Goal: Information Seeking & Learning: Find contact information

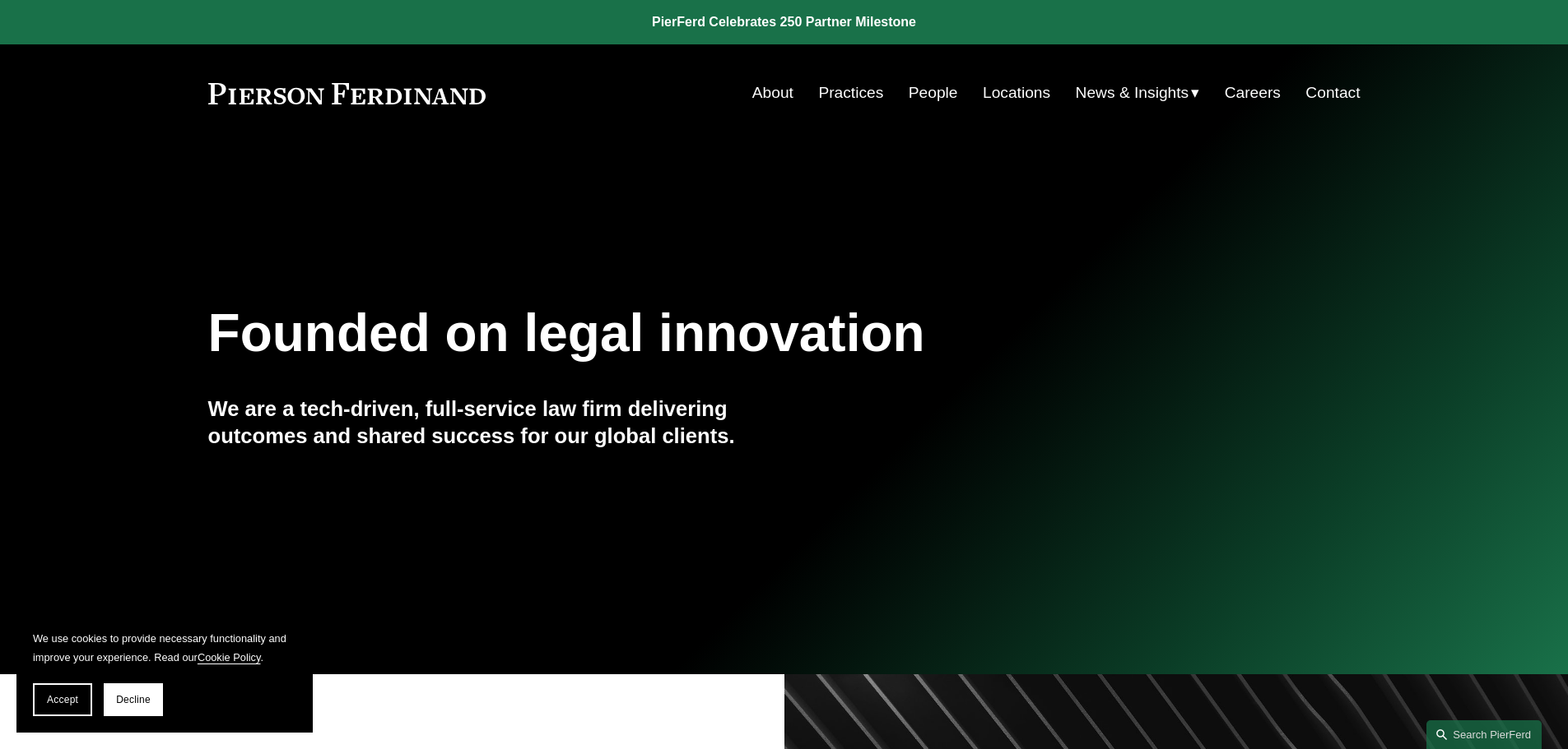
click at [921, 91] on link "People" at bounding box center [933, 92] width 50 height 31
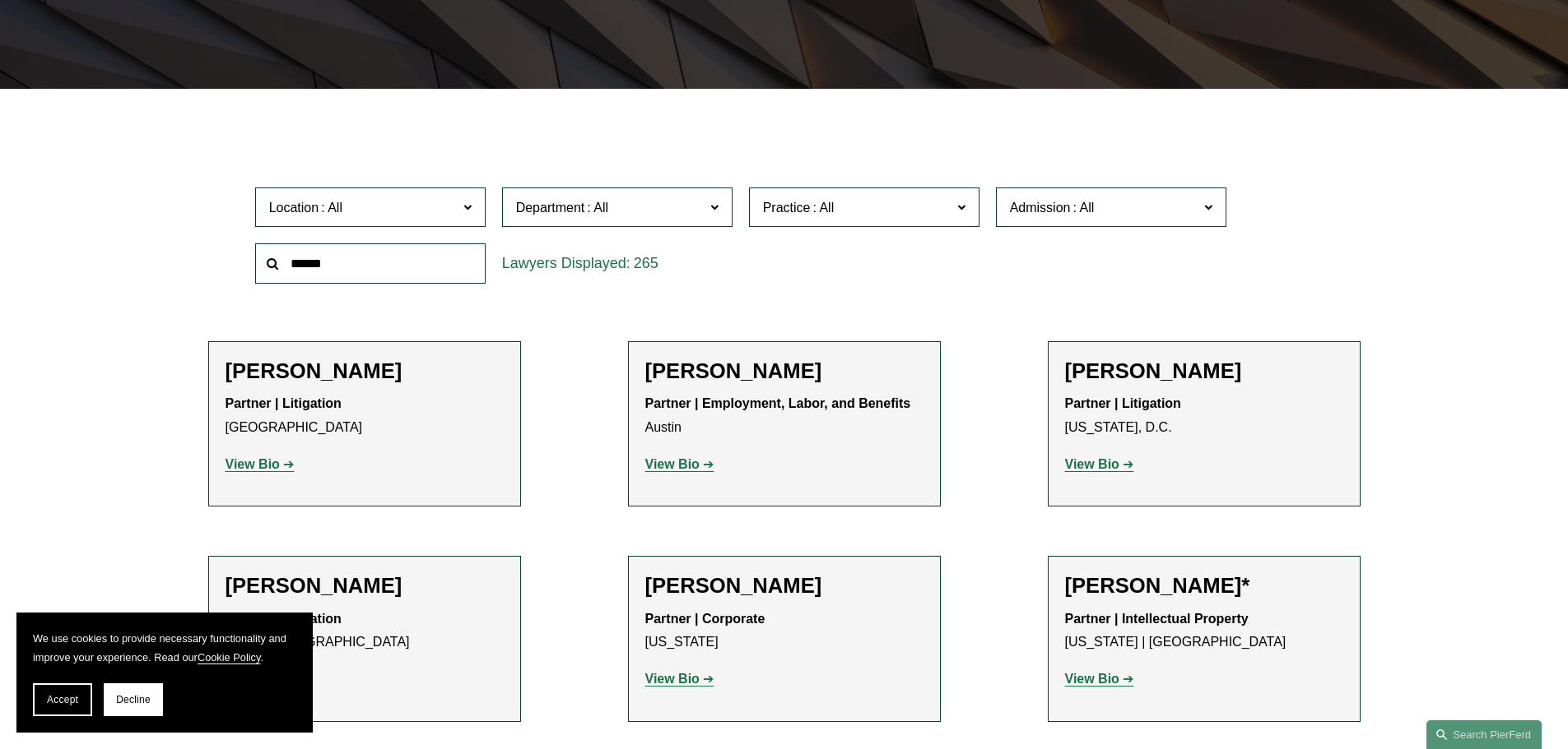
scroll to position [411, 0]
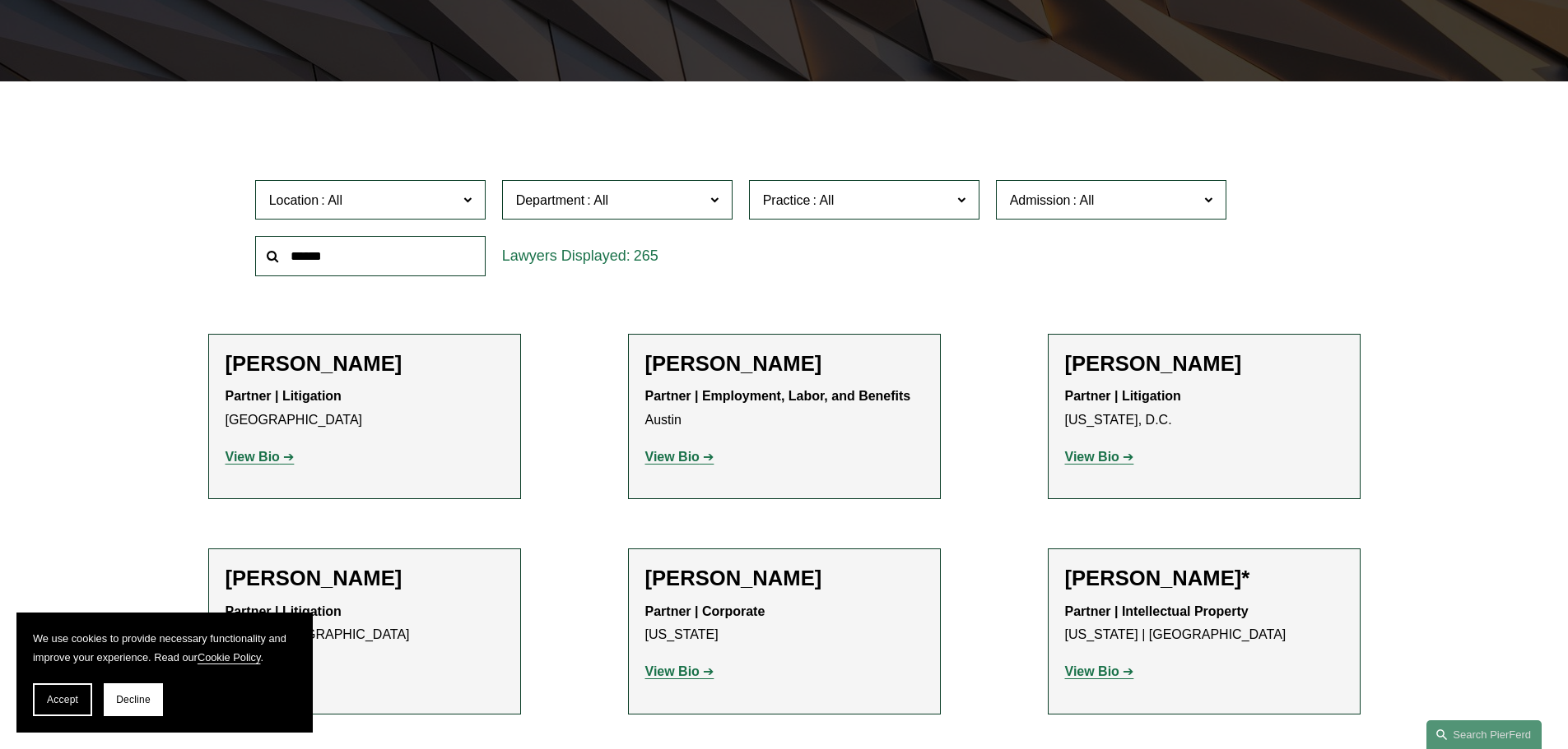
click at [383, 254] on input "text" at bounding box center [370, 256] width 231 height 40
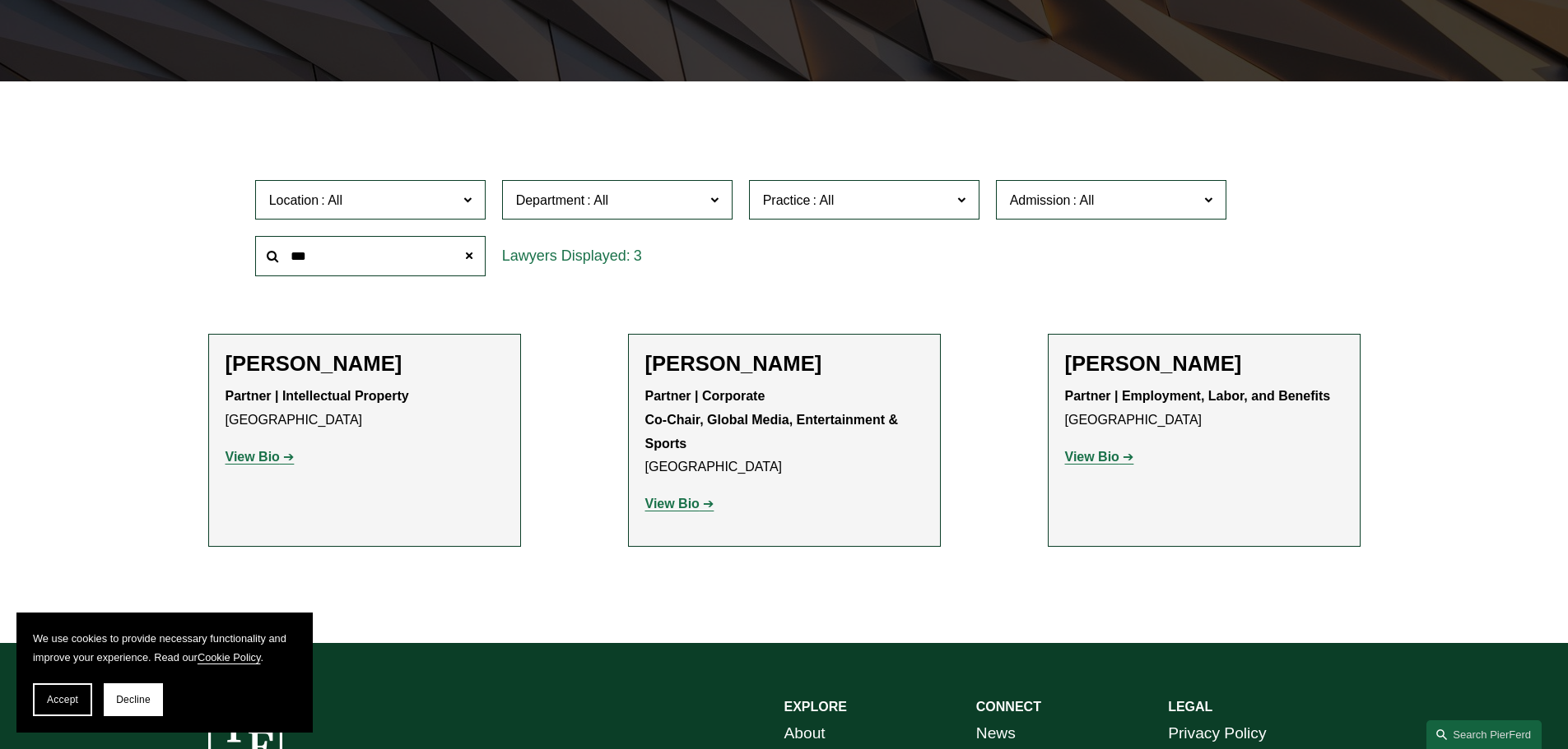
type input "***"
click at [267, 458] on strong "View Bio" at bounding box center [252, 457] width 54 height 14
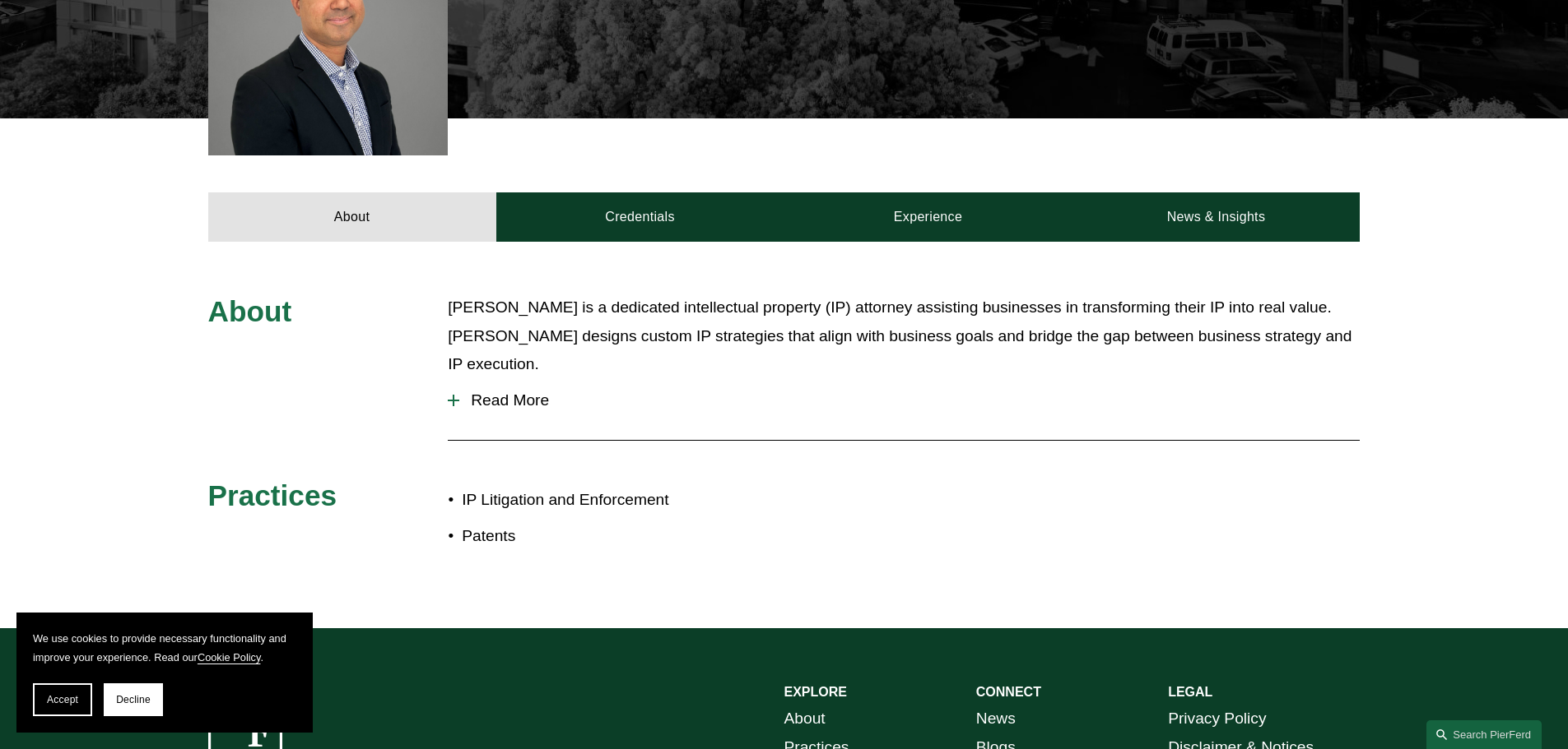
scroll to position [576, 0]
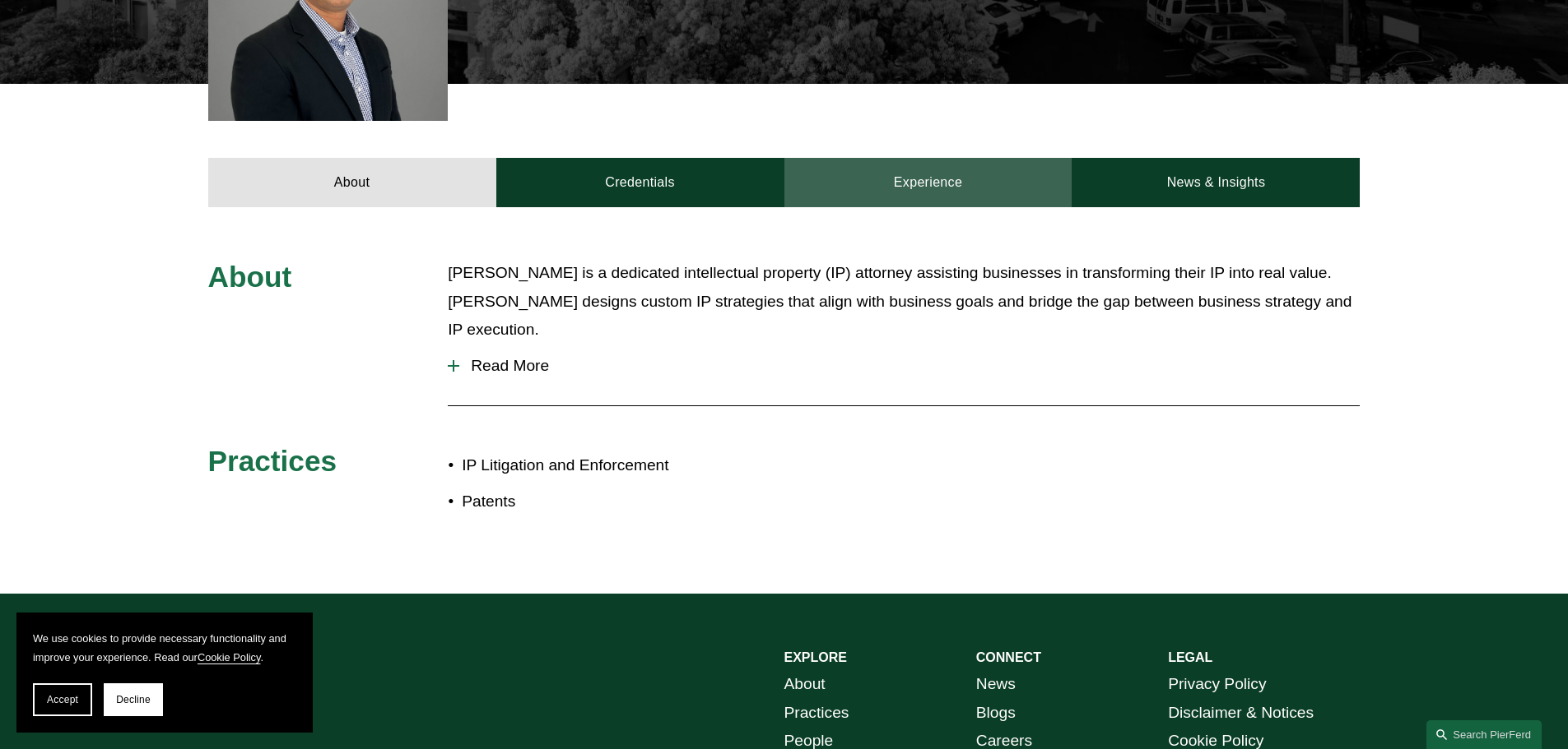
click at [940, 189] on link "Experience" at bounding box center [928, 183] width 288 height 50
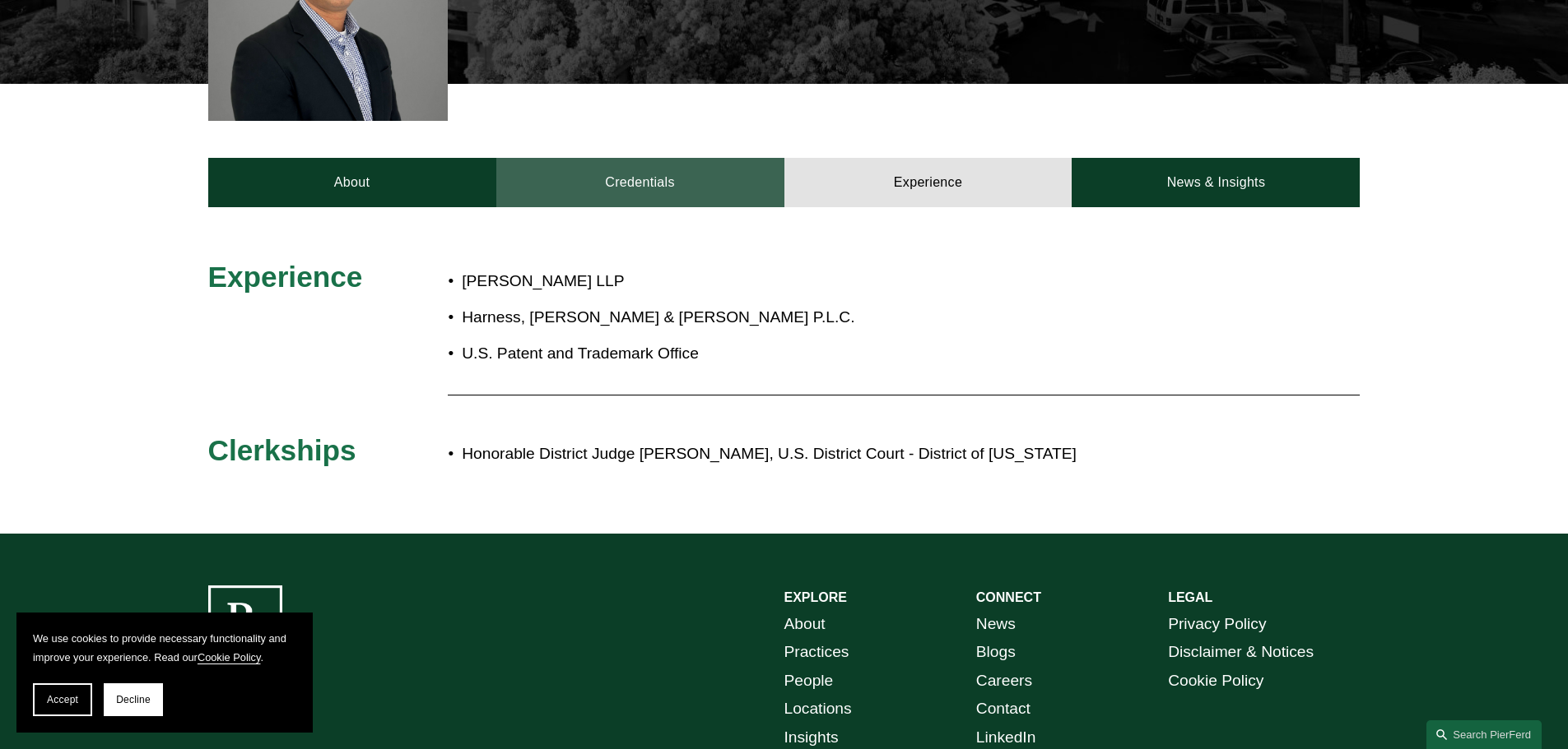
click at [648, 185] on link "Credentials" at bounding box center [640, 183] width 288 height 50
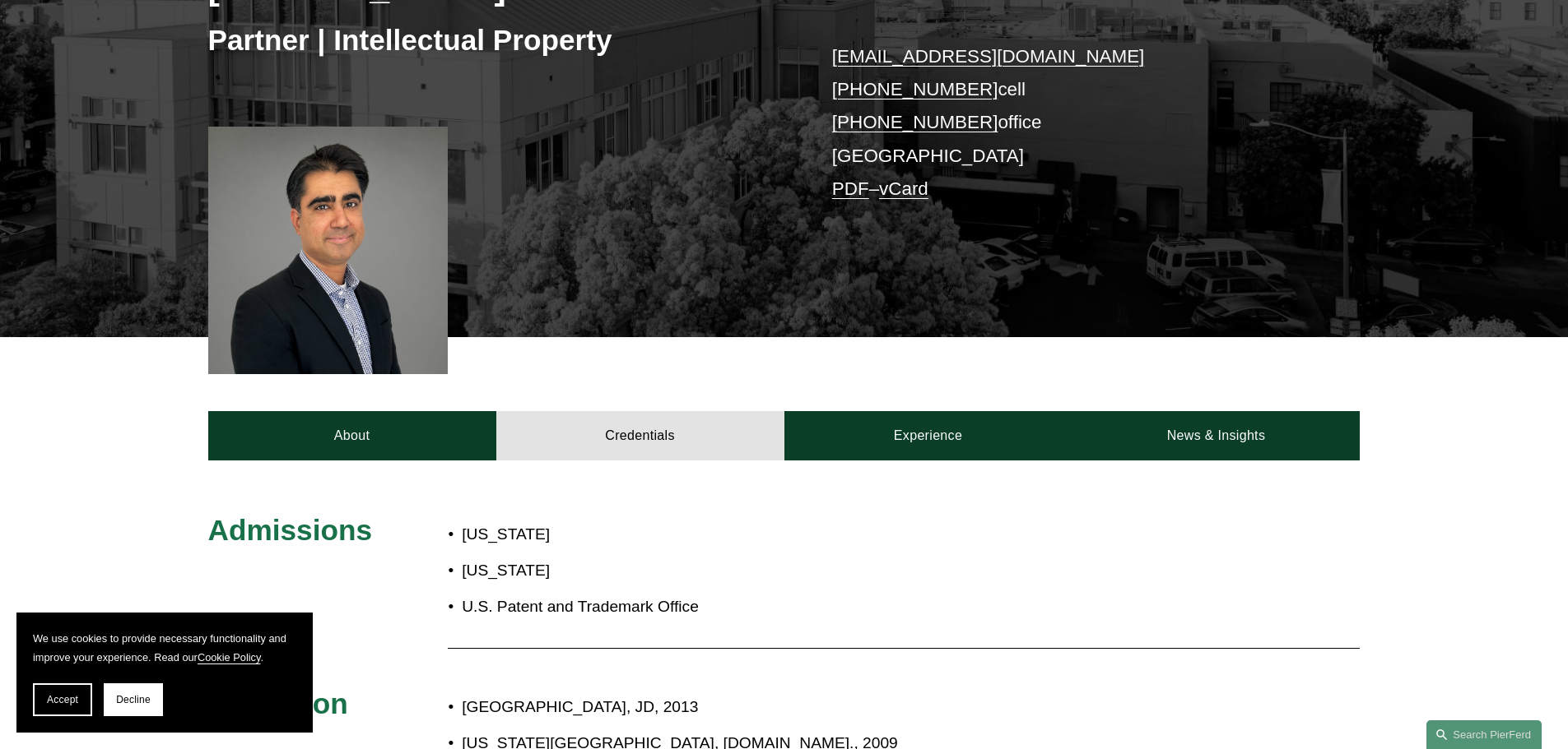
scroll to position [329, 0]
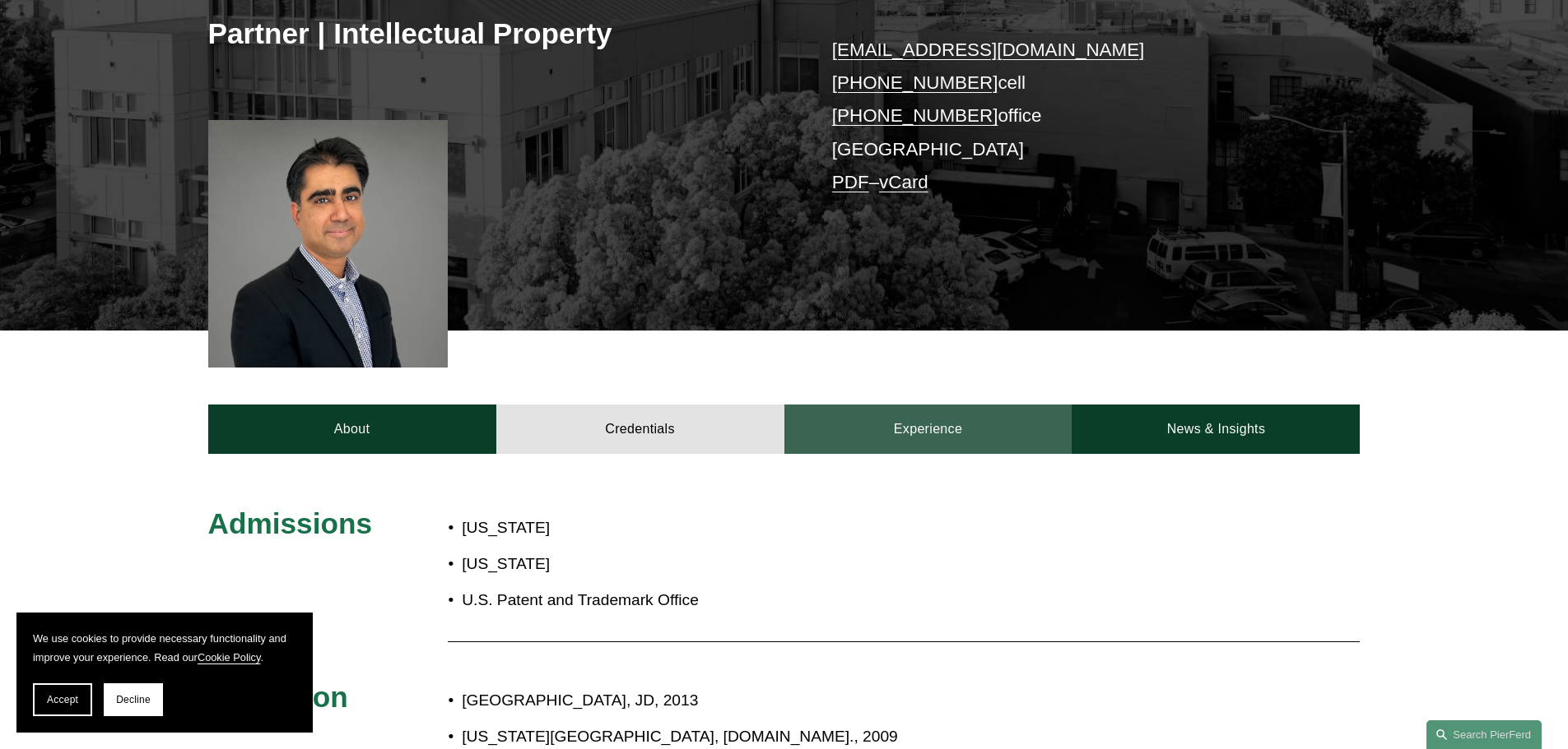
click at [950, 419] on link "Experience" at bounding box center [928, 430] width 288 height 50
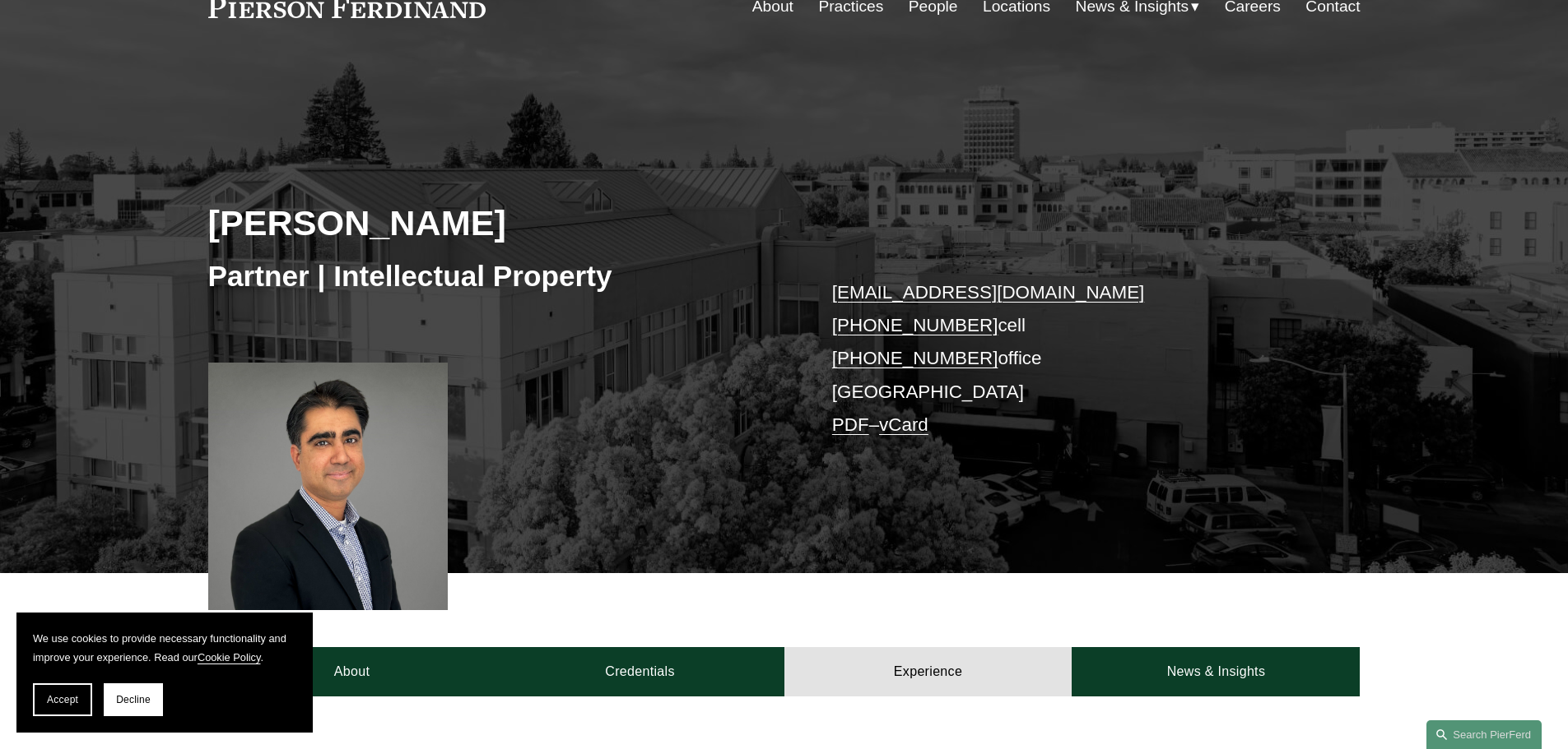
scroll to position [83, 0]
